Goal: Transaction & Acquisition: Download file/media

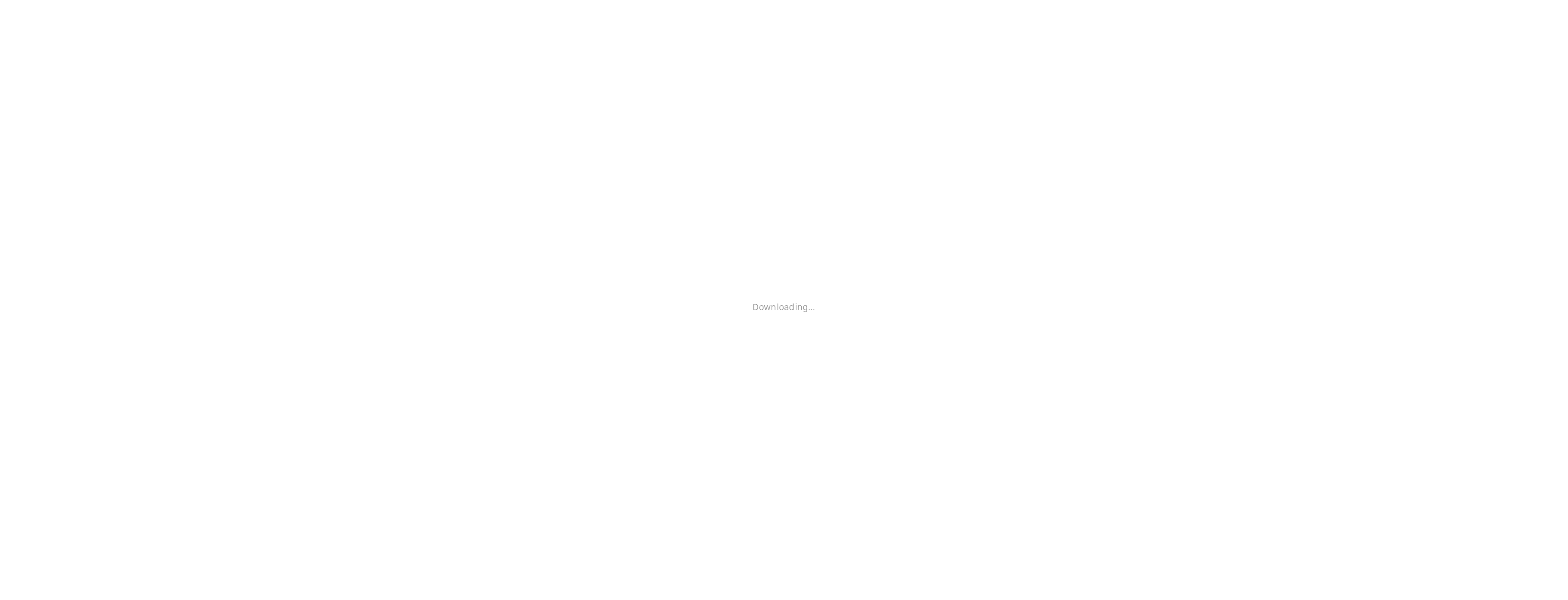
click at [786, 306] on p "Downloading..." at bounding box center [783, 307] width 63 height 12
click at [786, 313] on div "Downloading..." at bounding box center [783, 300] width 63 height 43
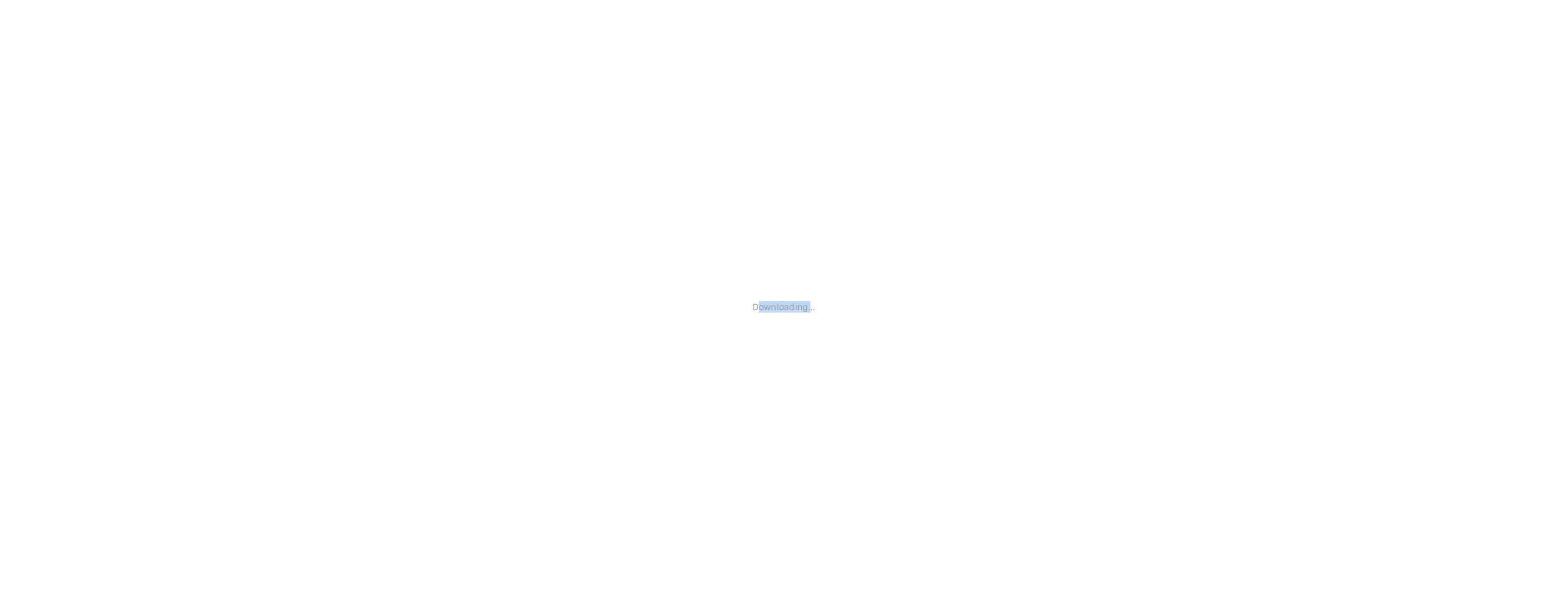
click at [786, 313] on div "Downloading..." at bounding box center [783, 300] width 63 height 43
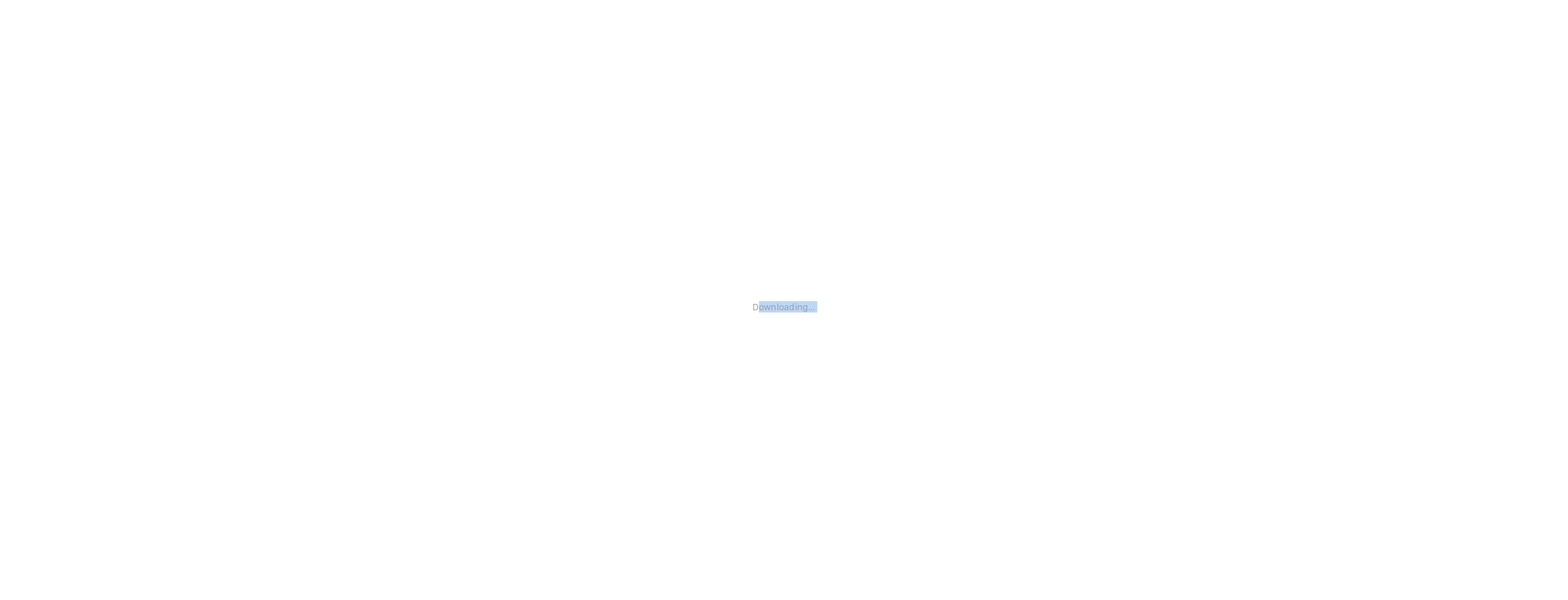
click at [786, 313] on div "Downloading..." at bounding box center [783, 300] width 63 height 43
click at [836, 284] on div "Downloading..." at bounding box center [784, 300] width 1568 height 600
click at [791, 311] on p "Downloading..." at bounding box center [783, 307] width 63 height 12
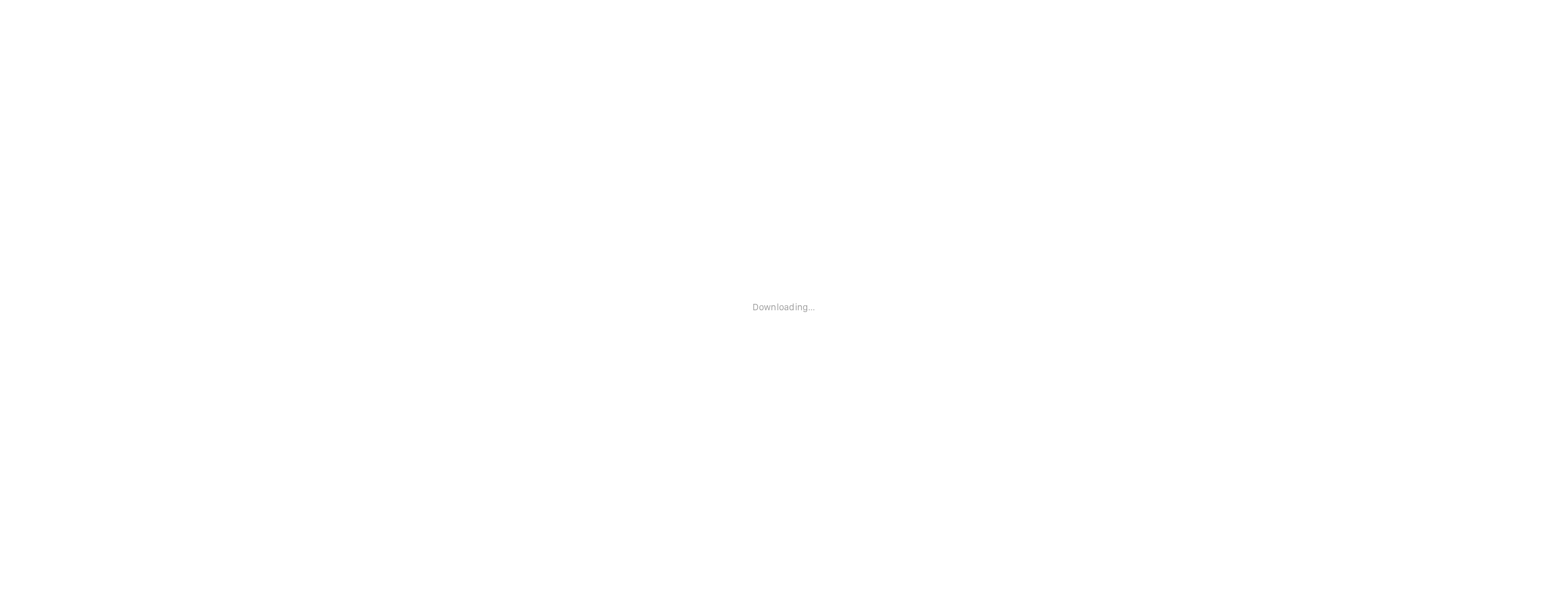
click at [841, 277] on div "Downloading..." at bounding box center [784, 300] width 1568 height 600
drag, startPoint x: 819, startPoint y: 270, endPoint x: 791, endPoint y: 298, distance: 39.6
drag, startPoint x: 779, startPoint y: 338, endPoint x: 780, endPoint y: 326, distance: 12.0
click at [779, 334] on div "If the download has not started, press the button Download" at bounding box center [784, 300] width 1568 height 600
click at [783, 316] on button "Download" at bounding box center [783, 315] width 48 height 22
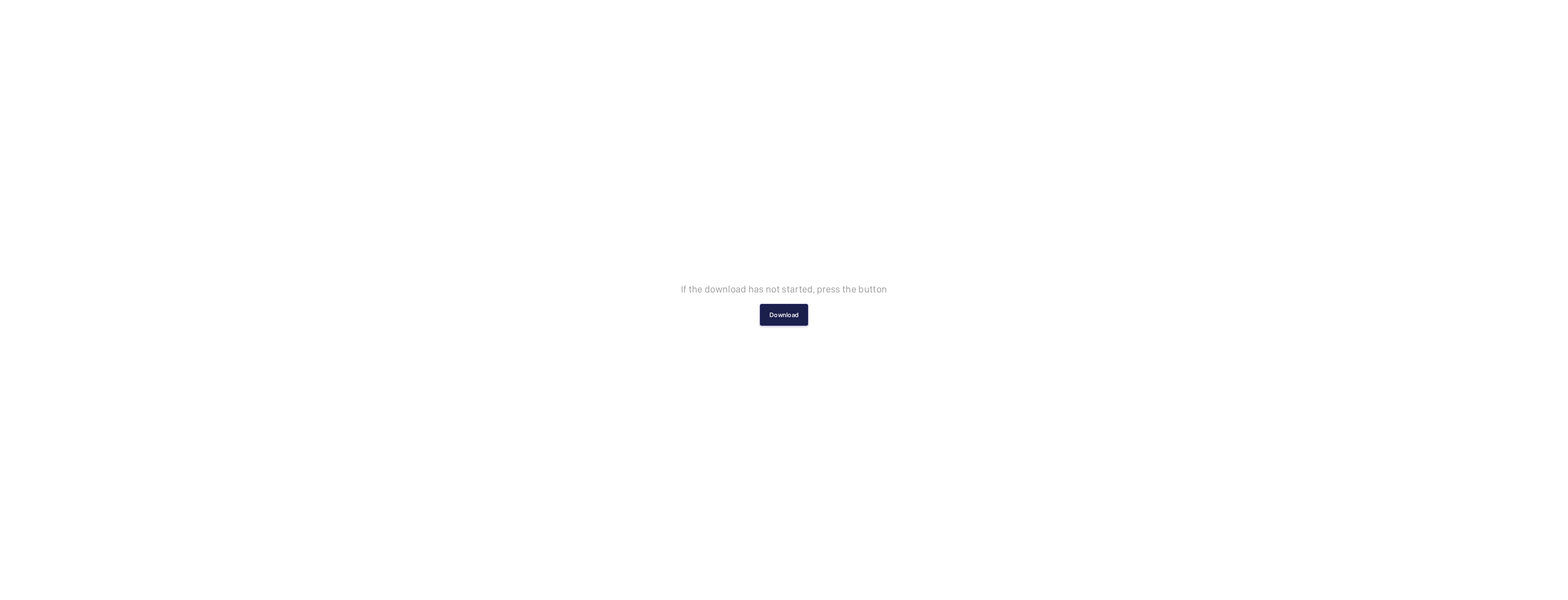
click at [774, 325] on button "Download" at bounding box center [783, 315] width 48 height 22
click at [784, 311] on button "Download" at bounding box center [783, 315] width 48 height 22
click at [776, 325] on button "Download" at bounding box center [783, 315] width 48 height 22
click at [772, 313] on button "Download" at bounding box center [783, 315] width 48 height 22
